Goal: Navigation & Orientation: Understand site structure

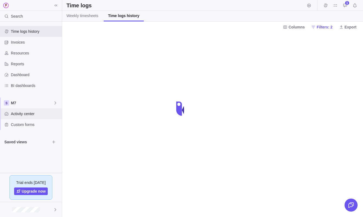
click at [31, 116] on span "Activity center" at bounding box center [35, 113] width 49 height 5
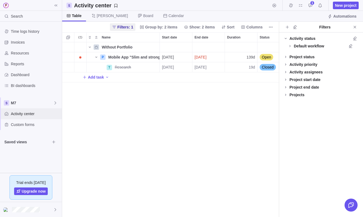
scroll to position [175, 217]
click at [160, 29] on span "Group by: 2 items" at bounding box center [161, 26] width 32 height 5
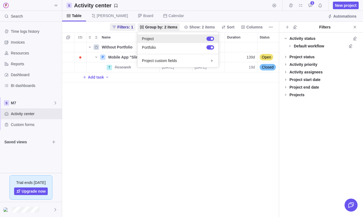
click at [208, 38] on div at bounding box center [211, 39] width 8 height 4
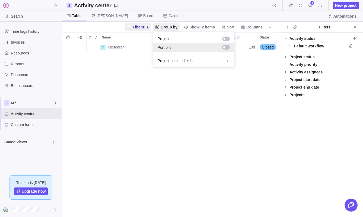
click at [227, 46] on div at bounding box center [226, 47] width 8 height 4
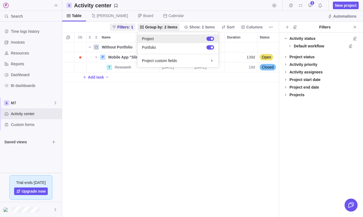
click at [208, 38] on div at bounding box center [211, 39] width 8 height 4
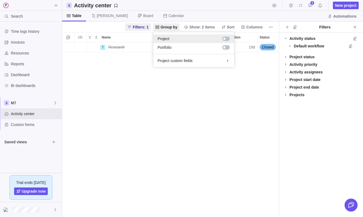
click at [227, 40] on div at bounding box center [226, 39] width 8 height 4
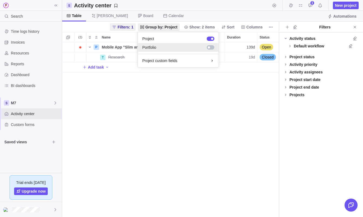
click at [211, 47] on div at bounding box center [211, 47] width 8 height 4
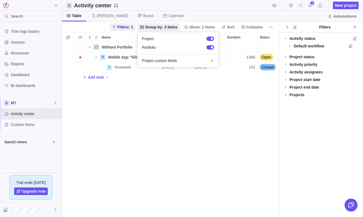
click at [355, 29] on body "Search Time logs history Invoices Resources Reports Dashboard BI dashboards M7 …" at bounding box center [181, 108] width 363 height 217
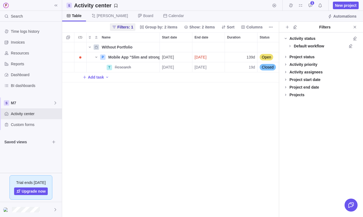
click at [355, 29] on span "Close" at bounding box center [355, 27] width 8 height 8
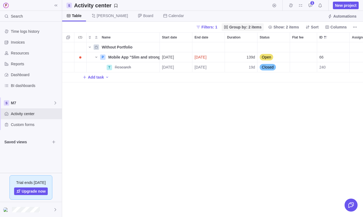
click at [244, 23] on span "Group by: 2 items" at bounding box center [243, 27] width 42 height 8
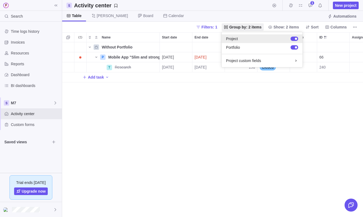
click at [296, 39] on div at bounding box center [296, 39] width 2 height 2
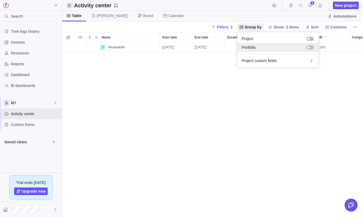
click at [312, 48] on div at bounding box center [311, 47] width 8 height 4
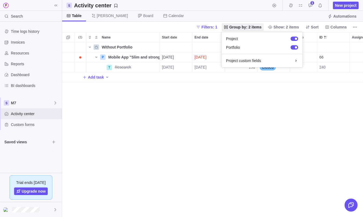
click at [186, 117] on body "Search Time logs history Invoices Resources Reports Dashboard BI dashboards M7 …" at bounding box center [181, 108] width 363 height 217
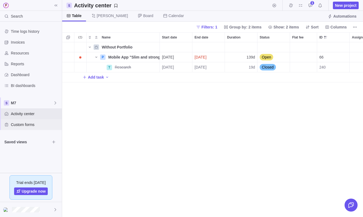
click at [35, 128] on div "Custom forms" at bounding box center [31, 124] width 62 height 11
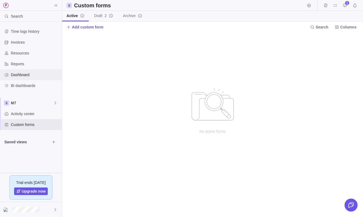
click at [34, 76] on span "Dashboard" at bounding box center [35, 74] width 49 height 5
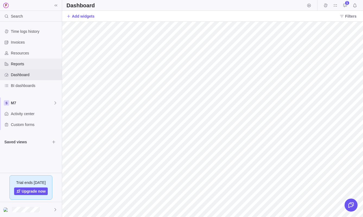
click at [29, 64] on span "Reports" at bounding box center [35, 63] width 49 height 5
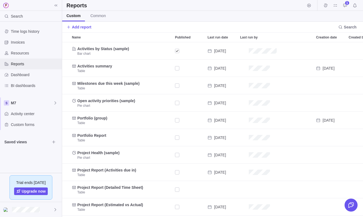
scroll to position [175, 301]
click at [103, 18] on span "Common" at bounding box center [97, 15] width 15 height 5
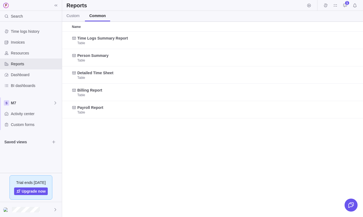
scroll to position [186, 301]
click at [41, 56] on div "Resources" at bounding box center [31, 53] width 62 height 11
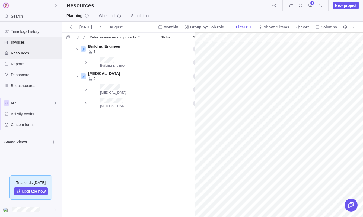
scroll to position [0, 274]
click at [210, 27] on span "Group by: Job role" at bounding box center [207, 26] width 34 height 5
click at [19, 41] on span "Invoices" at bounding box center [35, 42] width 49 height 5
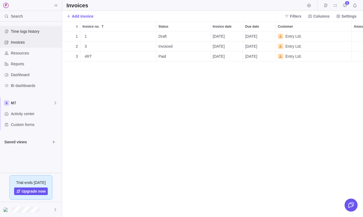
scroll to position [186, 301]
click at [40, 32] on span "Time logs history" at bounding box center [35, 31] width 49 height 5
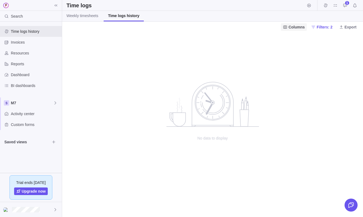
click at [298, 25] on span "Columns" at bounding box center [297, 26] width 16 height 5
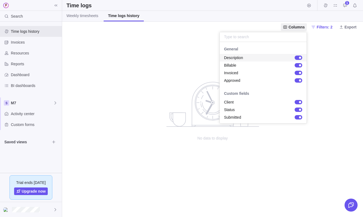
click at [298, 56] on div "grid" at bounding box center [299, 58] width 8 height 4
click at [301, 57] on div "grid" at bounding box center [299, 58] width 8 height 4
click at [339, 51] on body "Search Time logs history Invoices Resources Reports Dashboard BI dashboards M7 …" at bounding box center [181, 108] width 363 height 217
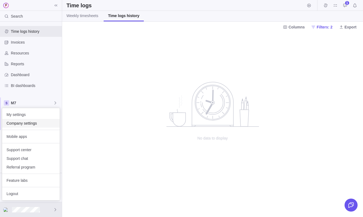
click at [26, 122] on span "Company settings" at bounding box center [31, 123] width 49 height 5
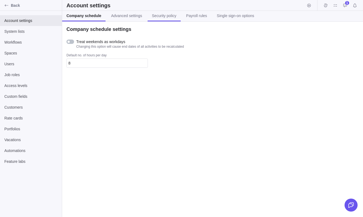
click at [167, 18] on span "Security policy" at bounding box center [164, 15] width 24 height 5
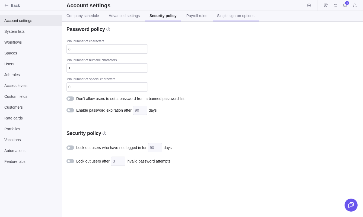
click at [229, 20] on link "Single sign-on options" at bounding box center [236, 16] width 46 height 11
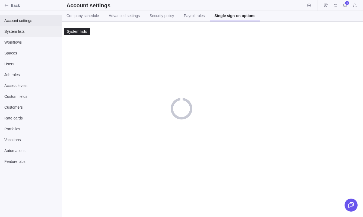
click at [17, 34] on div "System lists" at bounding box center [31, 31] width 62 height 11
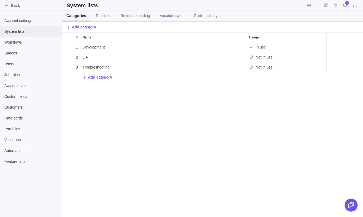
scroll to position [175, 301]
click at [224, 14] on link "Public holidays" at bounding box center [207, 16] width 34 height 11
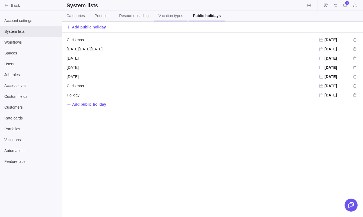
click at [181, 14] on span "Vacation types" at bounding box center [171, 15] width 25 height 5
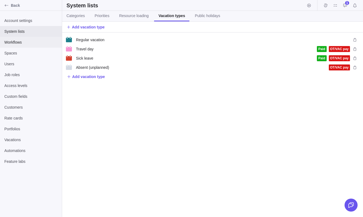
click at [26, 43] on span "Workflows" at bounding box center [30, 42] width 53 height 5
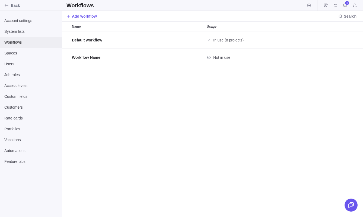
scroll to position [186, 301]
click at [12, 55] on span "Spaces" at bounding box center [30, 52] width 53 height 5
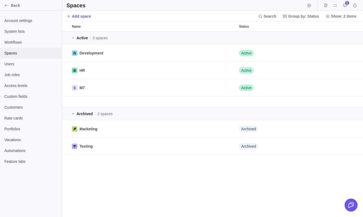
scroll to position [0, 0]
click at [298, 19] on span "Group by: Status" at bounding box center [301, 16] width 41 height 8
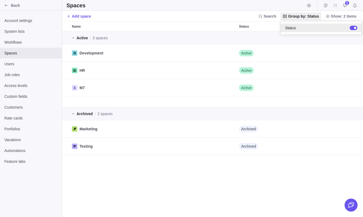
click at [353, 28] on div at bounding box center [354, 28] width 8 height 4
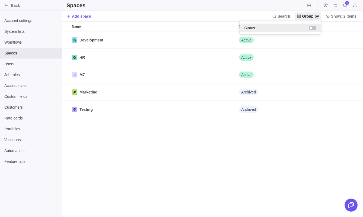
click at [313, 29] on div at bounding box center [313, 28] width 8 height 4
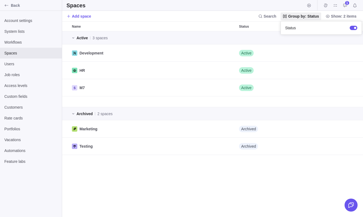
click at [15, 65] on body "Back Account settings System lists Workflows Spaces Users Job roles Access leve…" at bounding box center [181, 108] width 363 height 217
click at [19, 65] on span "Users" at bounding box center [30, 63] width 53 height 5
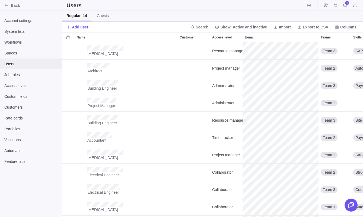
scroll to position [175, 301]
click at [23, 77] on span "Job roles" at bounding box center [30, 74] width 53 height 5
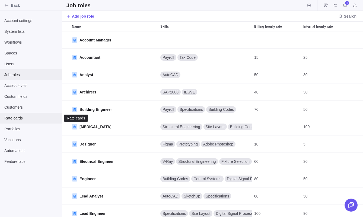
scroll to position [186, 301]
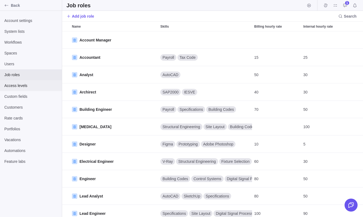
click at [36, 85] on span "Access levels" at bounding box center [30, 85] width 53 height 5
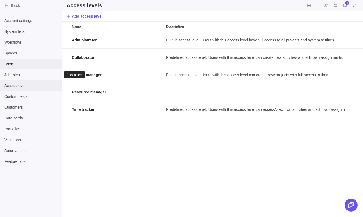
scroll to position [0, 0]
click at [30, 96] on span "Custom fields" at bounding box center [30, 96] width 53 height 5
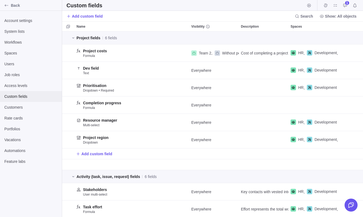
scroll to position [186, 301]
click at [28, 106] on span "Customers" at bounding box center [30, 107] width 53 height 5
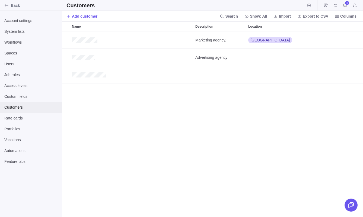
scroll to position [0, 0]
click at [28, 117] on span "Rate cards" at bounding box center [30, 118] width 53 height 5
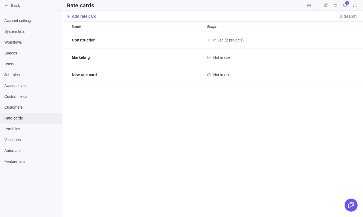
scroll to position [186, 301]
click at [24, 127] on span "Portfolios" at bounding box center [30, 129] width 53 height 5
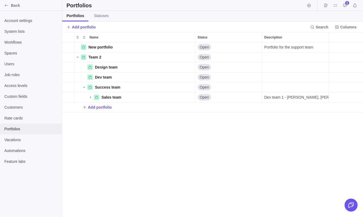
scroll to position [175, 301]
click at [22, 138] on span "Vacations" at bounding box center [30, 139] width 53 height 5
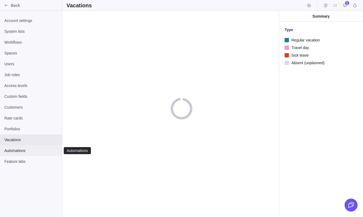
click at [25, 150] on span "Automations" at bounding box center [30, 150] width 53 height 5
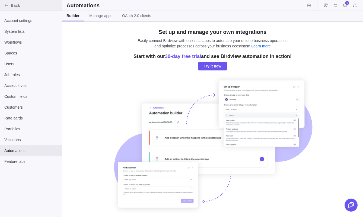
click at [10, 7] on div "Back" at bounding box center [6, 5] width 9 height 9
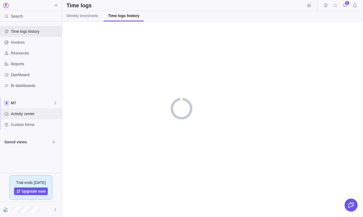
click at [23, 117] on div "Activity center" at bounding box center [31, 114] width 62 height 11
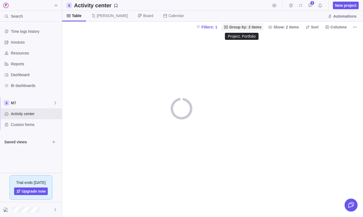
click at [252, 27] on span "Group by: 2 items" at bounding box center [245, 26] width 32 height 5
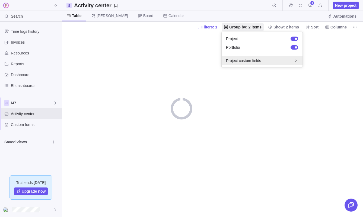
click at [255, 63] on div "Project custom fields" at bounding box center [262, 60] width 72 height 5
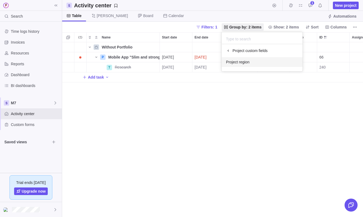
scroll to position [175, 301]
click at [255, 53] on div "Project custom fields" at bounding box center [262, 50] width 72 height 5
click at [254, 94] on body "Search Time logs history Invoices Resources Reports Dashboard BI dashboards M7 …" at bounding box center [181, 108] width 363 height 217
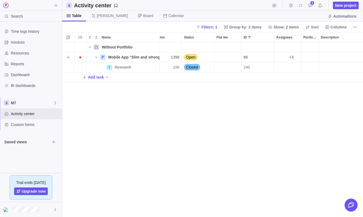
scroll to position [0, 125]
